Goal: Book appointment/travel/reservation

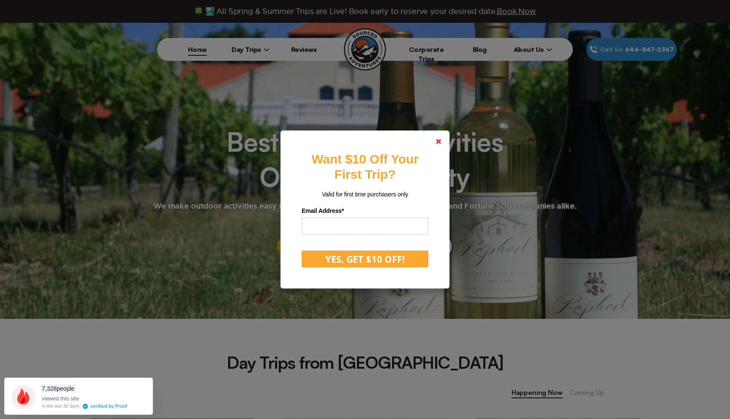
click at [437, 145] on link at bounding box center [438, 141] width 20 height 20
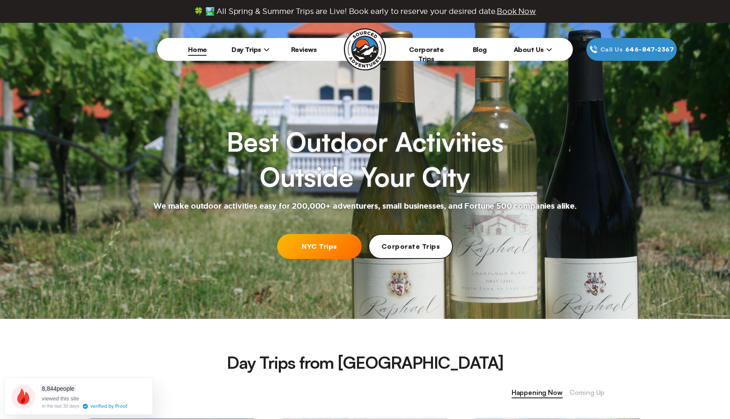
click at [247, 48] on span "Day Trips" at bounding box center [251, 49] width 38 height 8
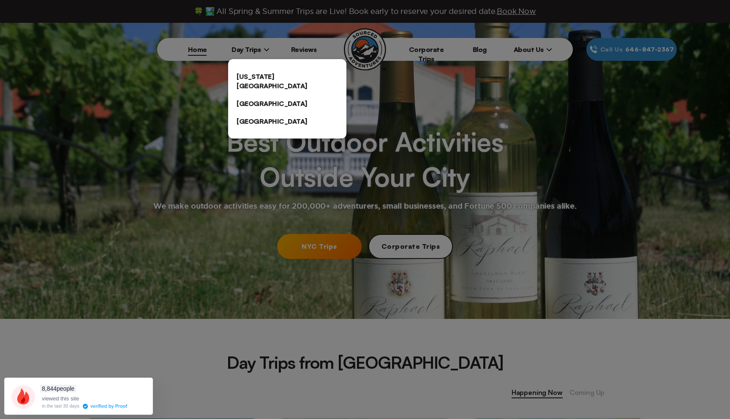
click at [253, 73] on link "[US_STATE][GEOGRAPHIC_DATA]" at bounding box center [287, 81] width 118 height 27
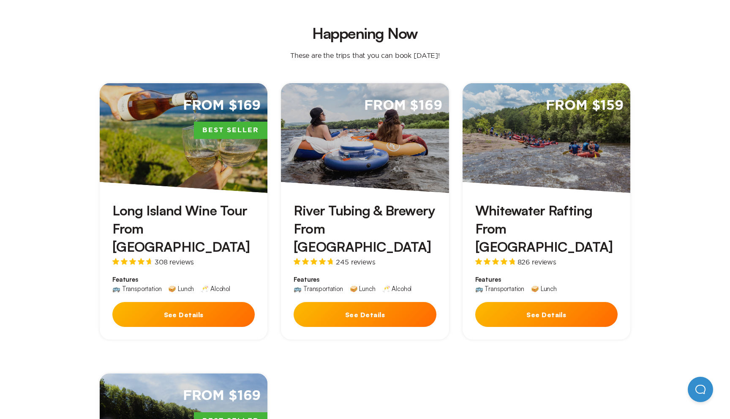
scroll to position [211, 0]
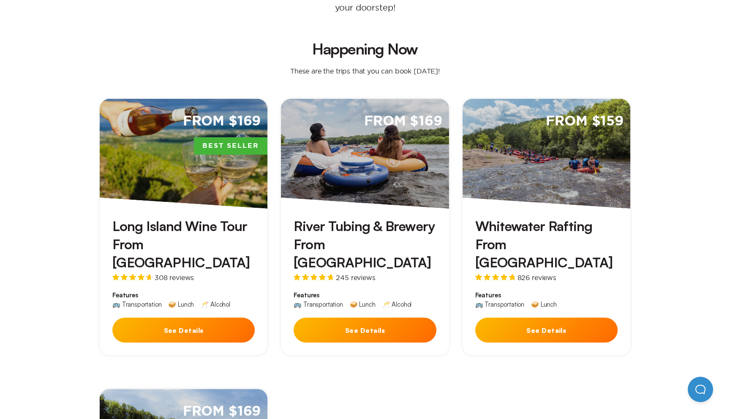
click at [532, 291] on span "Features" at bounding box center [546, 295] width 142 height 8
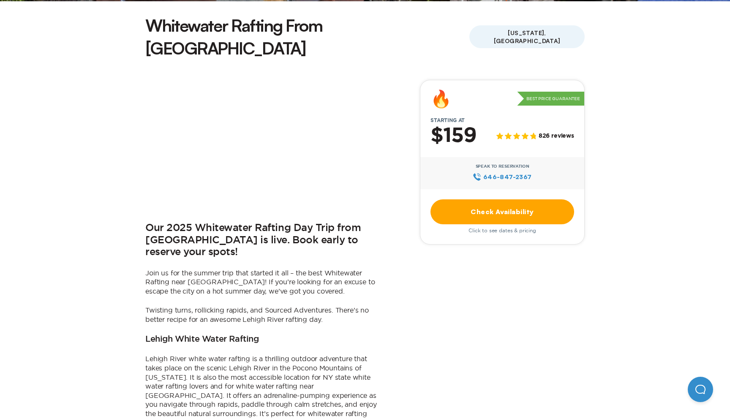
scroll to position [234, 0]
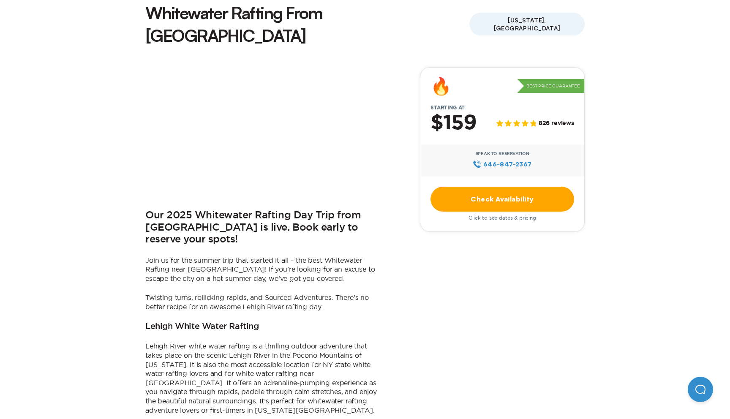
click at [461, 187] on link "Check Availability" at bounding box center [503, 199] width 144 height 25
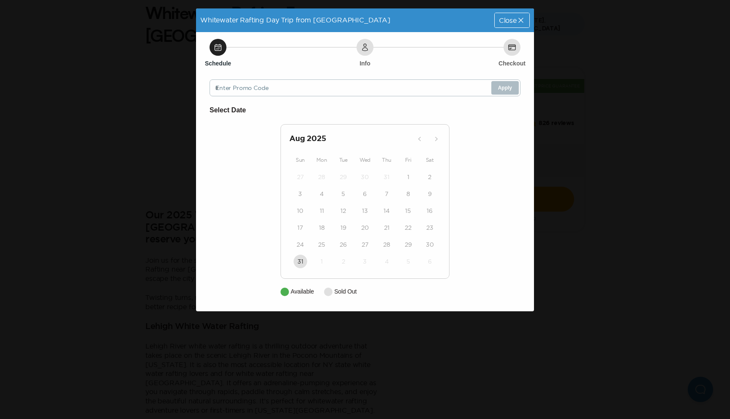
click at [289, 265] on div "[DATE] Sun Mon Tue Wed Thu Fri Sat 27 28 29 30 31 1 2 3 4 5 6 7 8 9 10 11 12 13…" at bounding box center [365, 201] width 169 height 155
drag, startPoint x: 327, startPoint y: 251, endPoint x: 405, endPoint y: 220, distance: 84.3
click at [328, 251] on div "25" at bounding box center [322, 244] width 22 height 17
click at [517, 19] on icon at bounding box center [521, 20] width 8 height 8
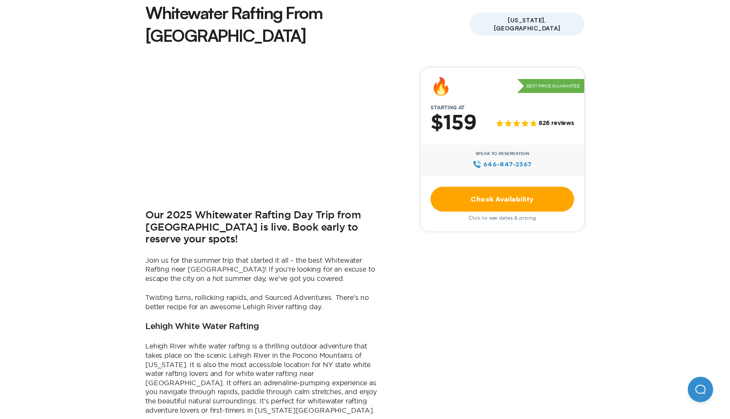
click at [508, 187] on link "Check Availability" at bounding box center [503, 199] width 144 height 25
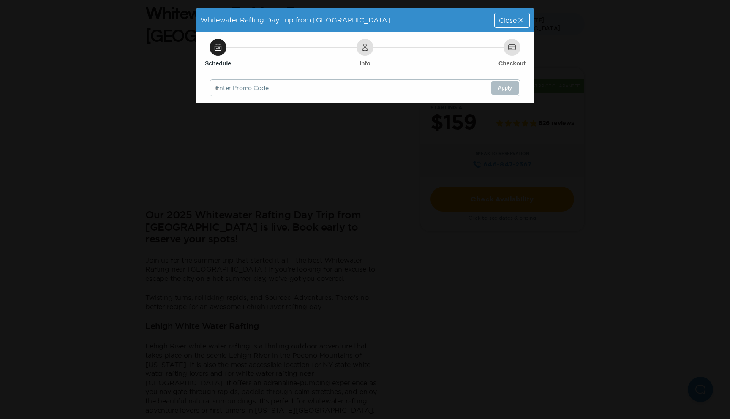
scroll to position [0, 0]
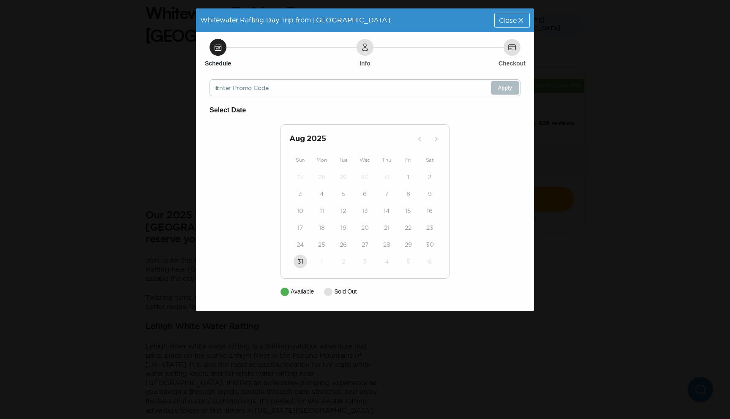
click at [439, 148] on div "[DATE] Sun Mon Tue Wed Thu Fri Sat 27 28 29 30 31 1 2 3 4 5 6 7 8 9 10 11 12 13…" at bounding box center [365, 201] width 169 height 155
click at [366, 50] on icon at bounding box center [365, 47] width 8 height 8
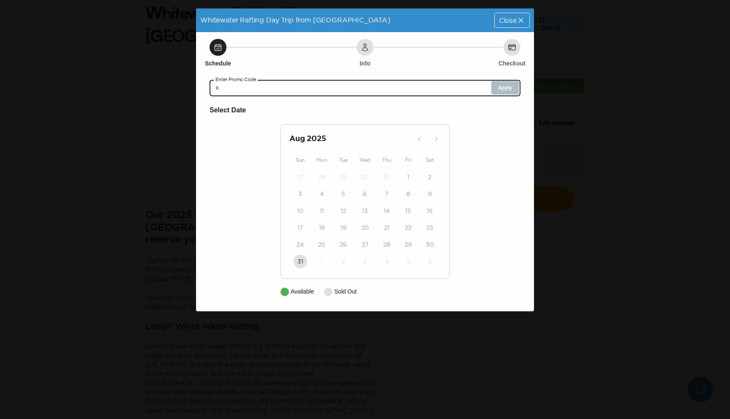
click at [253, 84] on input "text" at bounding box center [365, 87] width 311 height 17
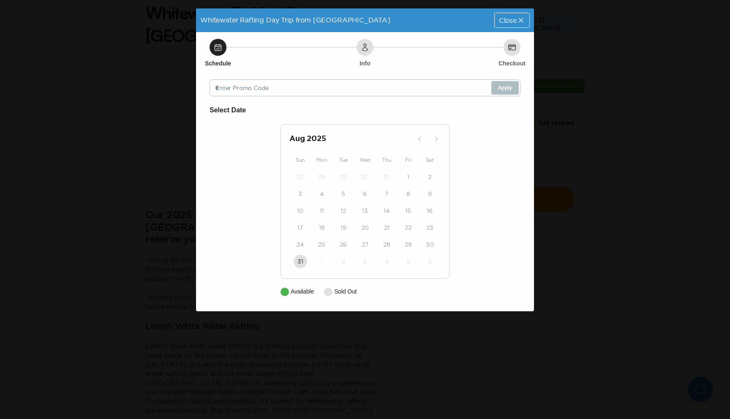
click at [303, 283] on div "Select Date [DATE] Sun Mon Tue Wed Thu Fri Sat 27 28 29 30 31 1 2 3 4 5 6 7 8 9…" at bounding box center [365, 200] width 311 height 191
click at [404, 140] on div "[DATE] Sun Mon Tue Wed Thu Fri Sat 27 28 29 30 31 1 2 3 4 5 6 7 8 9 10 11 12 13…" at bounding box center [365, 201] width 169 height 155
drag, startPoint x: 286, startPoint y: 140, endPoint x: 291, endPoint y: 137, distance: 5.2
click at [291, 137] on div "[DATE] Sun Mon Tue Wed Thu Fri Sat 27 28 29 30 31 1 2 3 4 5 6 7 8 9 10 11 12 13…" at bounding box center [365, 201] width 169 height 155
click at [513, 19] on span "Close" at bounding box center [508, 20] width 18 height 7
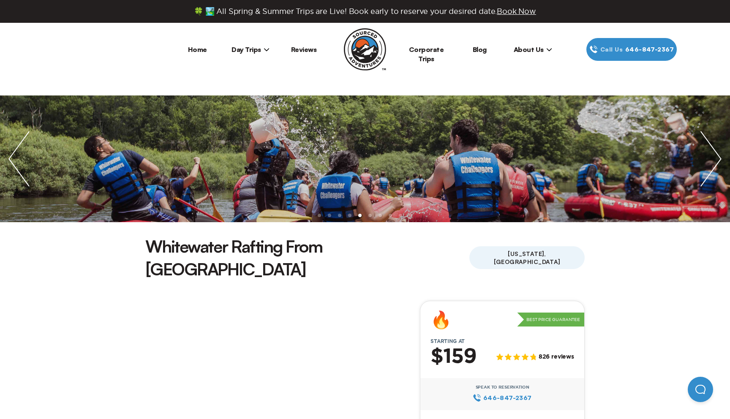
click at [256, 47] on span "Day Trips" at bounding box center [251, 49] width 38 height 8
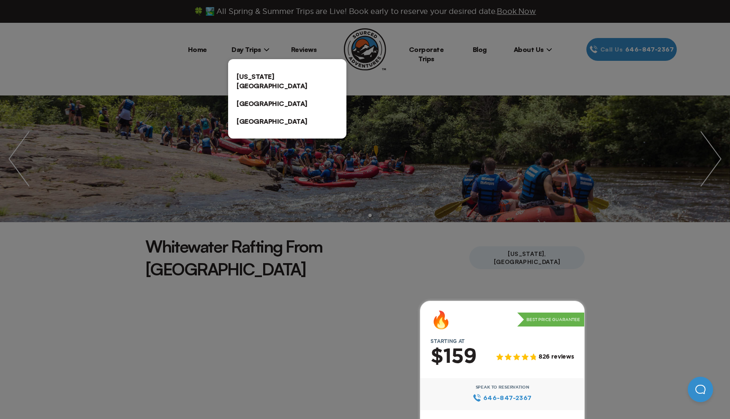
click at [247, 77] on link "[US_STATE][GEOGRAPHIC_DATA]" at bounding box center [287, 81] width 118 height 27
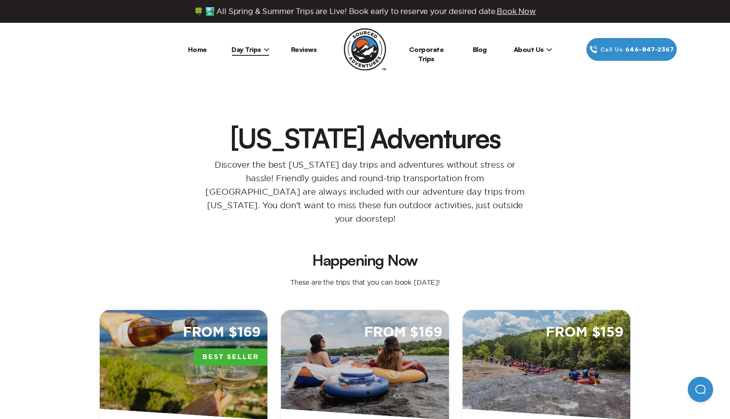
scroll to position [229, 0]
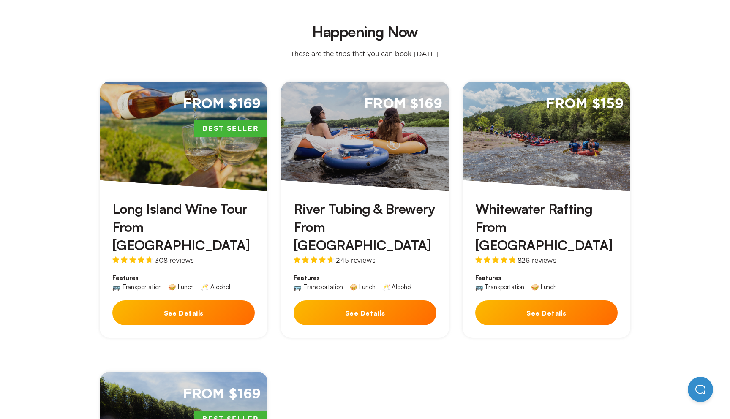
click at [373, 300] on button "See Details" at bounding box center [365, 312] width 142 height 25
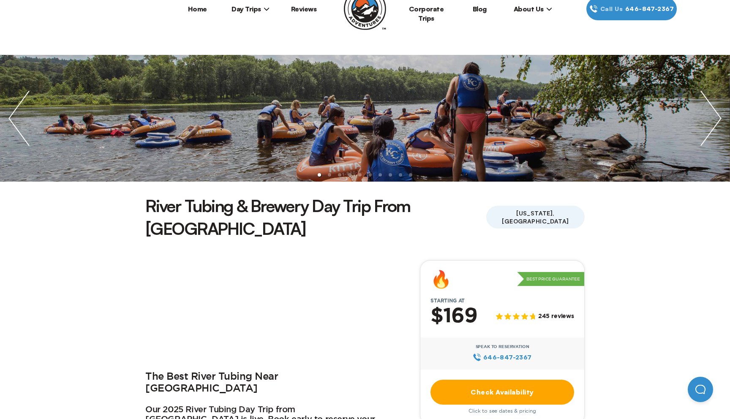
scroll to position [43, 0]
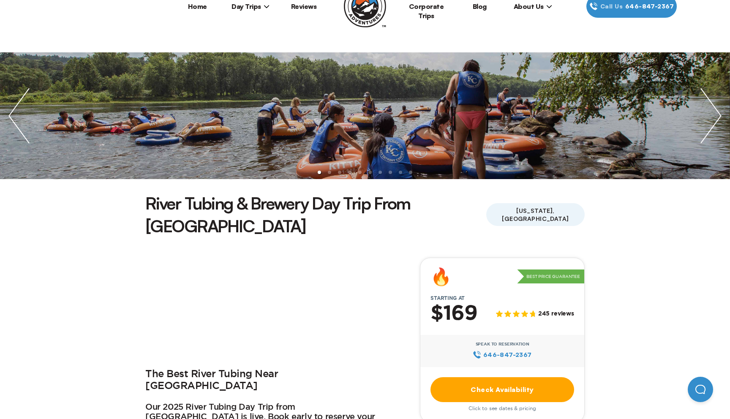
click at [504, 377] on link "Check Availability" at bounding box center [503, 389] width 144 height 25
